Goal: Check status: Check status

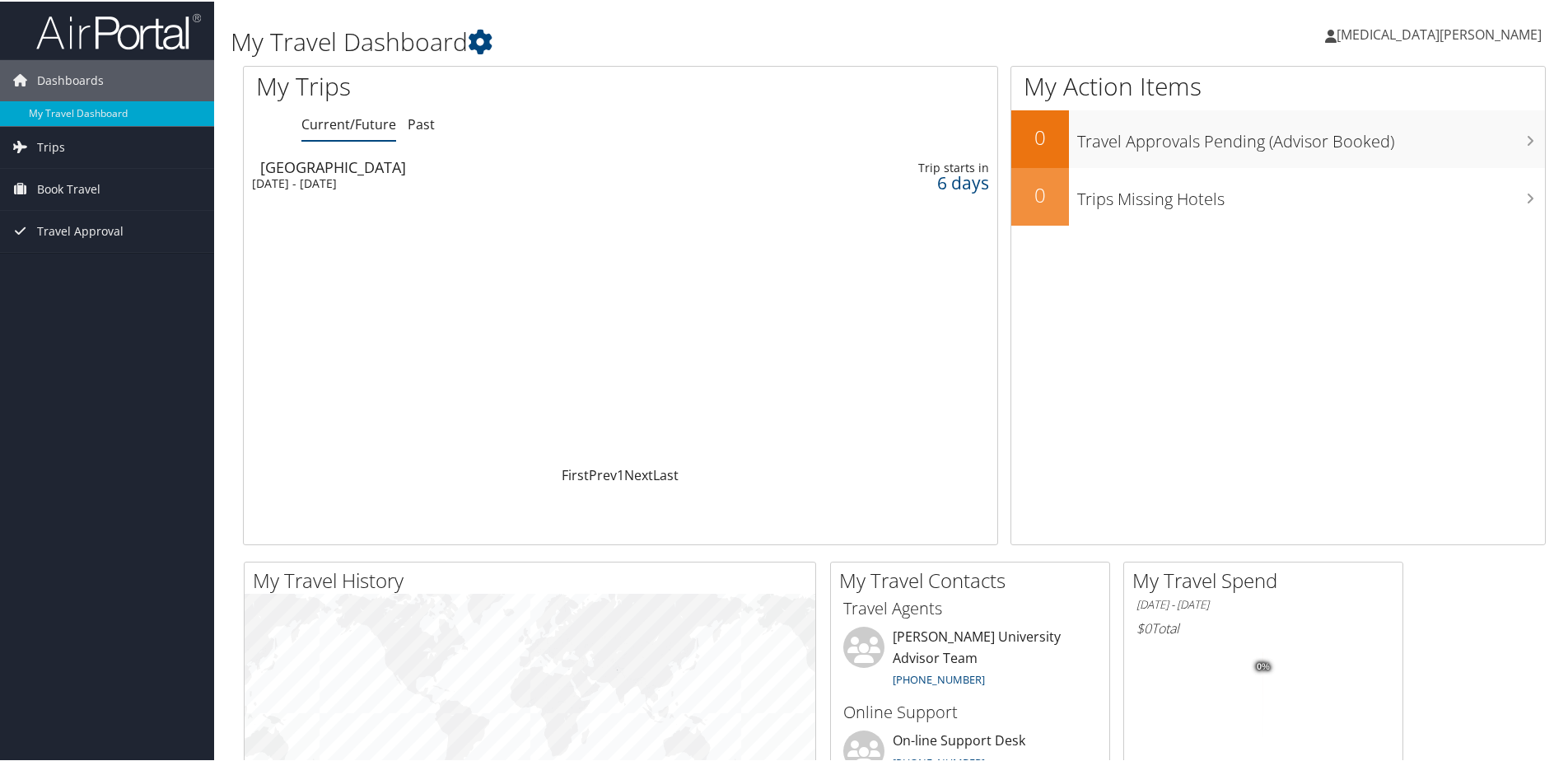
click at [415, 167] on div "[GEOGRAPHIC_DATA]" at bounding box center [490, 165] width 460 height 15
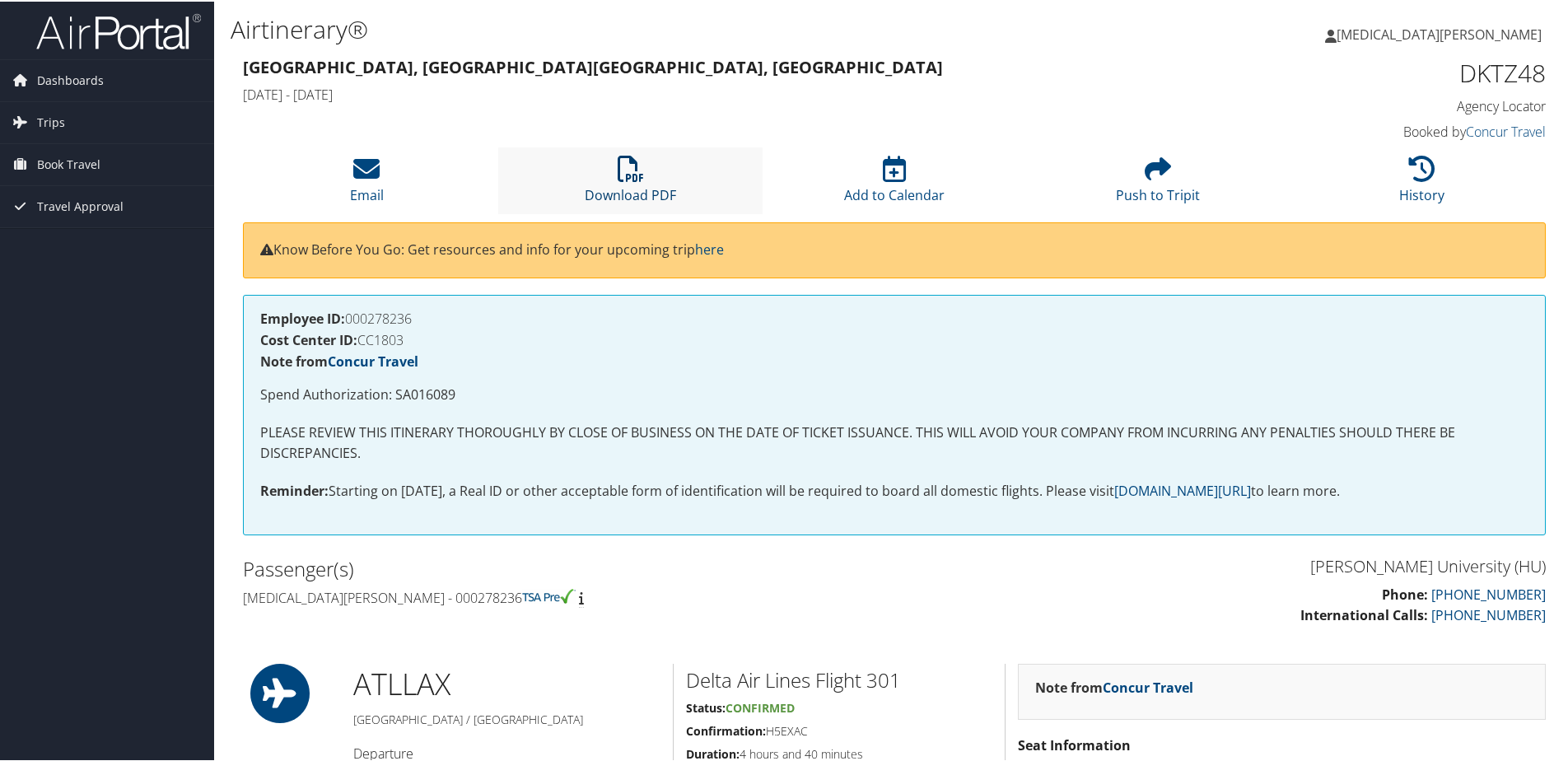
click at [637, 172] on icon at bounding box center [630, 166] width 26 height 26
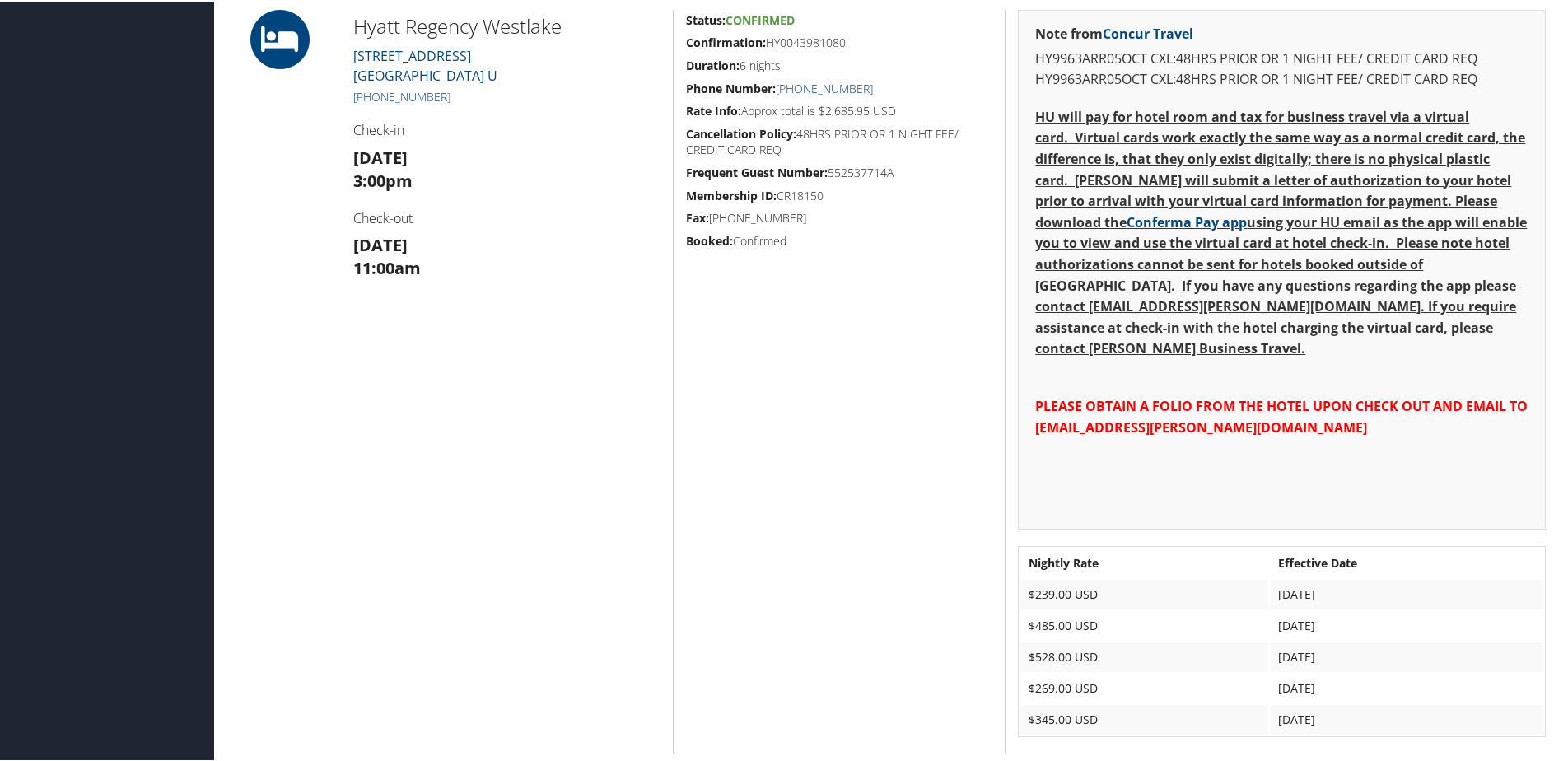
scroll to position [1176, 0]
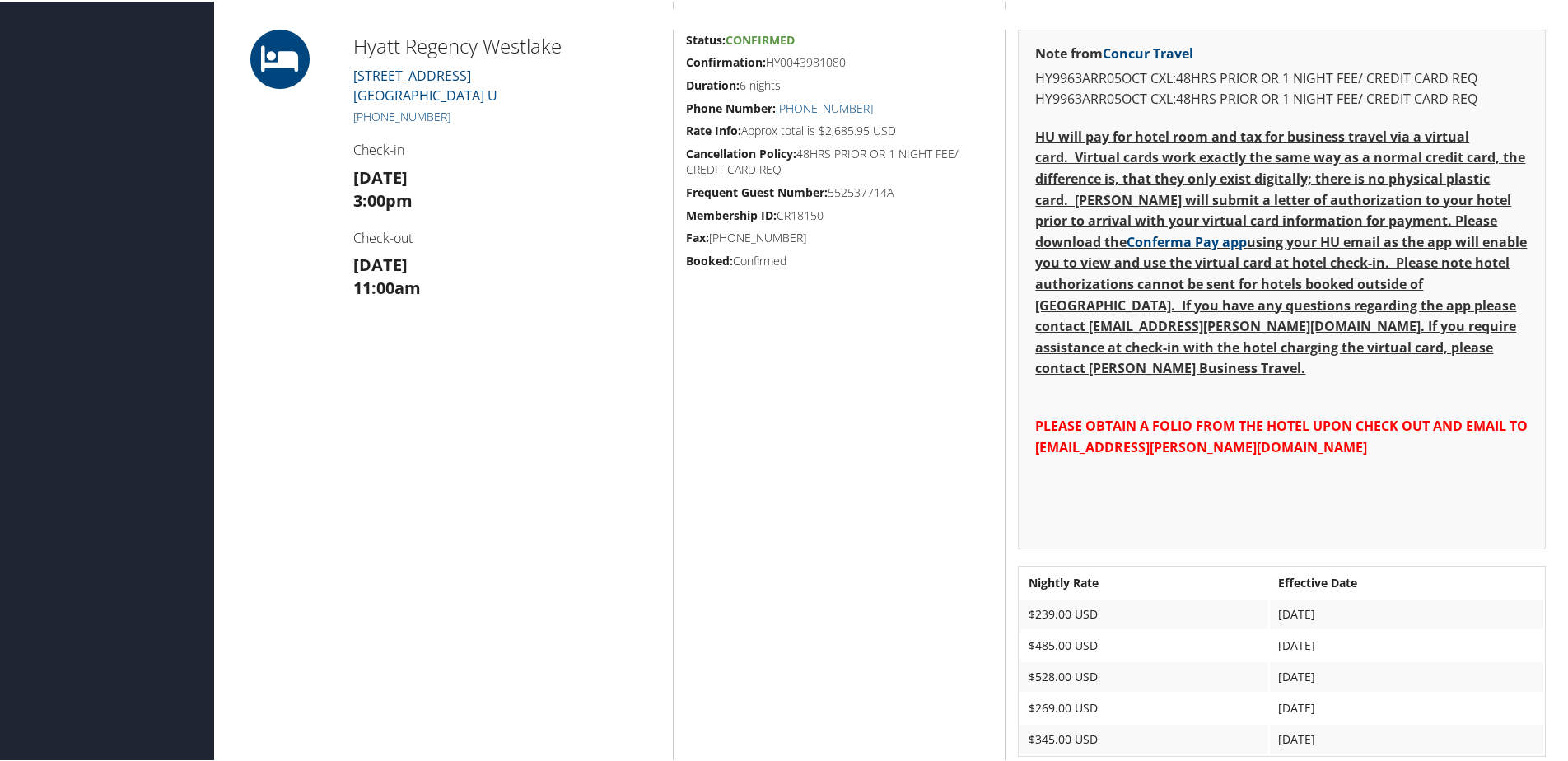
click at [1561, 336] on div "Airtinerary® Yasmin Johnson Yasmin Johnson My Settings Travel Agency Contacts V…" at bounding box center [894, 274] width 1361 height 2900
click at [1500, 508] on div "Note from Concur Travel HY9963ARR05OCT CXL:48HRS PRIOR OR 1 NIGHT FEE/ CREDIT C…" at bounding box center [1281, 288] width 528 height 519
